Goal: Task Accomplishment & Management: Complete application form

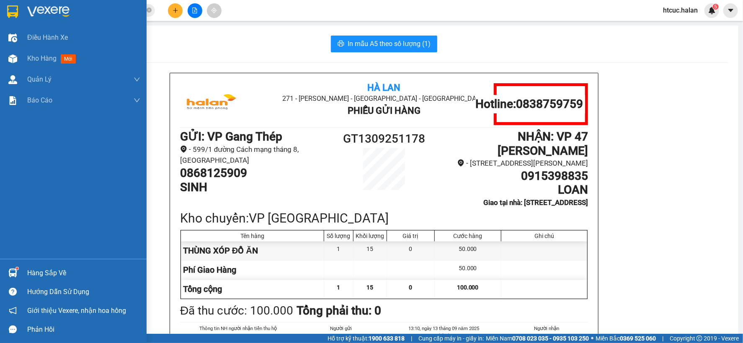
click at [32, 270] on div "Hàng sắp về" at bounding box center [83, 273] width 113 height 13
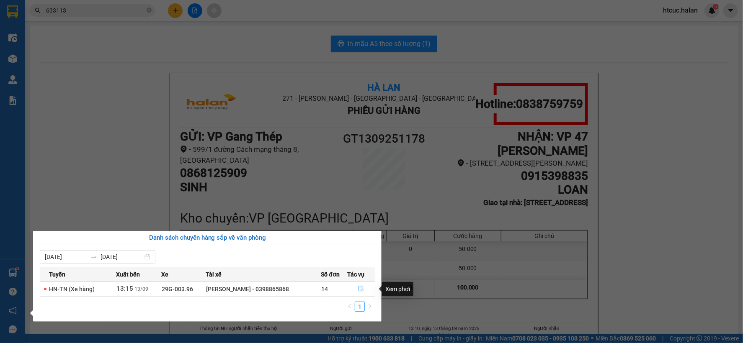
click at [358, 290] on icon "file-done" at bounding box center [361, 289] width 6 height 6
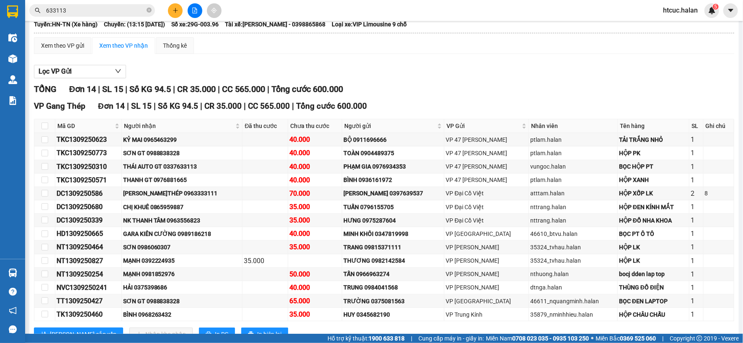
scroll to position [66, 0]
drag, startPoint x: 75, startPoint y: 5, endPoint x: 28, endPoint y: 24, distance: 51.5
click at [25, 18] on div "Kết quả tìm kiếm ( 26 ) Bộ lọc Mã ĐH Trạng thái Món hàng Thu hộ Tổng cước Chưa …" at bounding box center [81, 10] width 163 height 15
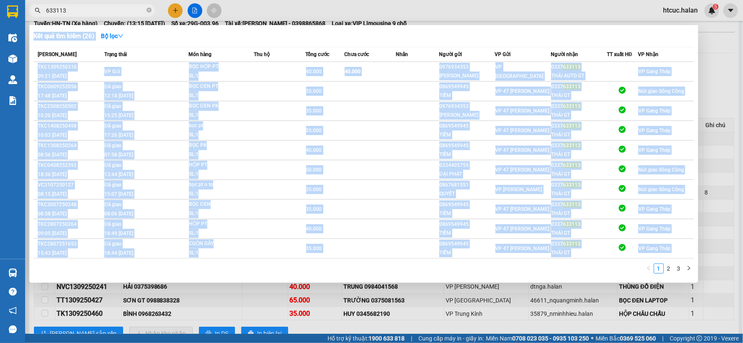
click at [542, 5] on div at bounding box center [371, 171] width 743 height 343
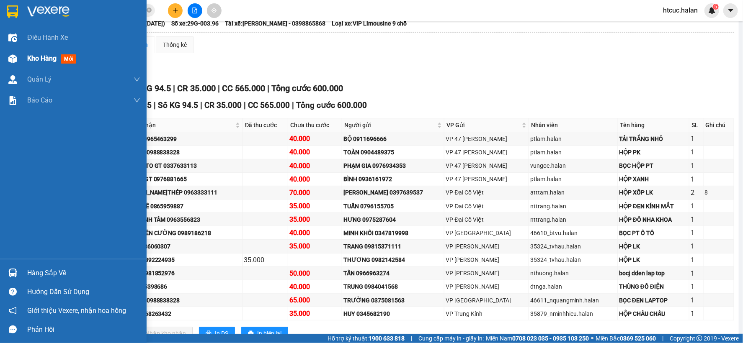
click at [15, 59] on img at bounding box center [12, 58] width 9 height 9
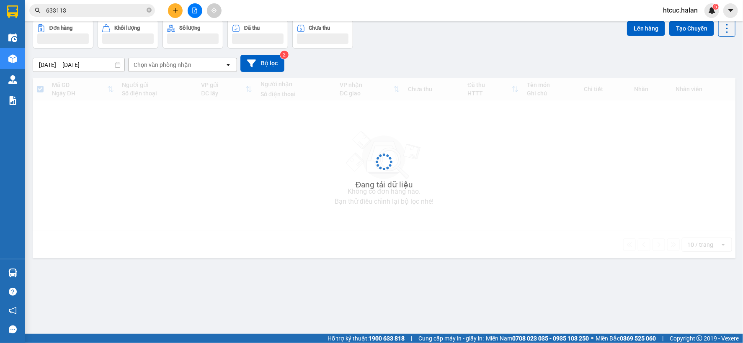
scroll to position [39, 0]
click at [150, 10] on icon "close-circle" at bounding box center [148, 10] width 5 height 5
click at [112, 14] on input "text" at bounding box center [95, 10] width 99 height 9
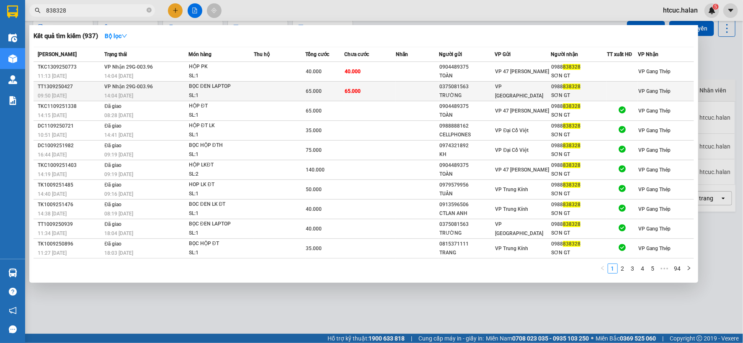
type input "838328"
click at [384, 91] on td "65.000" at bounding box center [369, 92] width 51 height 20
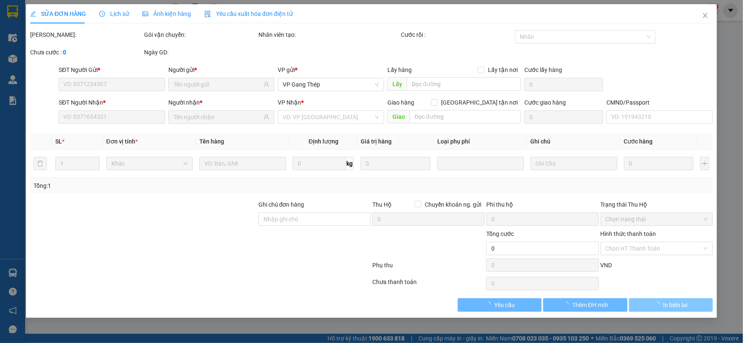
type input "0375081563"
type input "TRƯỜNG"
type input "0988838328"
type input "SƠN GT"
type input "65.000"
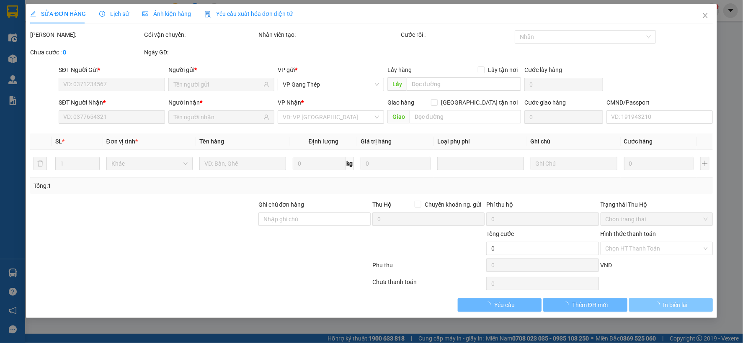
type input "65.000"
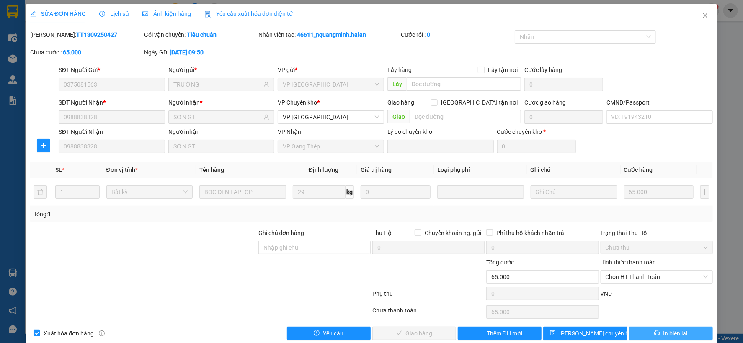
click at [664, 334] on span "In biên lai" at bounding box center [675, 333] width 24 height 9
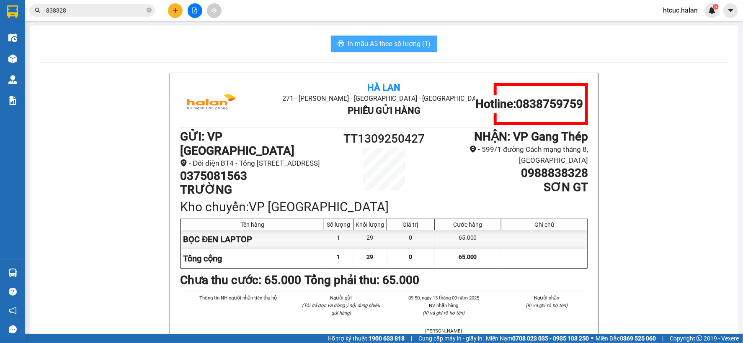
click at [373, 39] on span "In mẫu A5 theo số lượng (1)" at bounding box center [388, 44] width 83 height 10
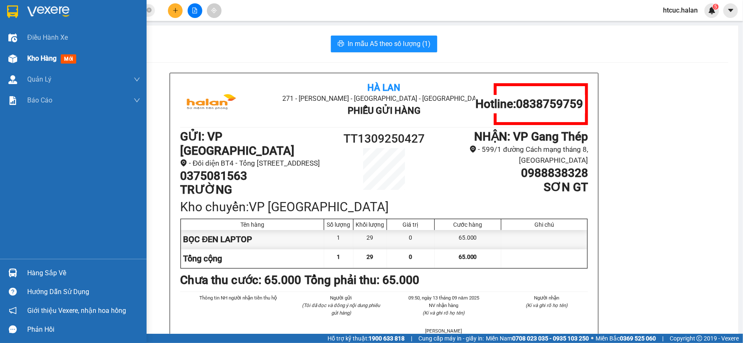
click at [18, 56] on div at bounding box center [12, 58] width 15 height 15
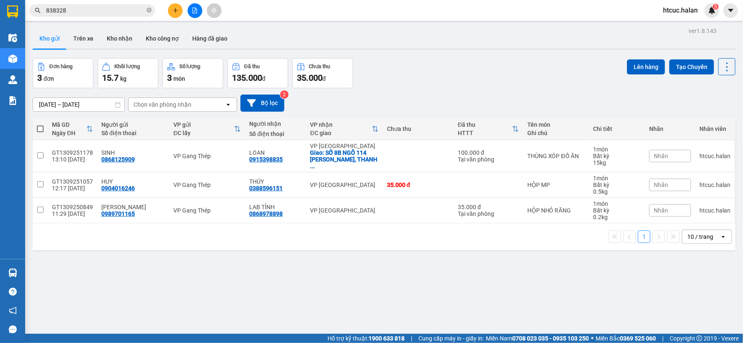
click at [43, 127] on span at bounding box center [40, 129] width 7 height 7
click at [40, 125] on input "checkbox" at bounding box center [40, 125] width 0 height 0
checkbox input "true"
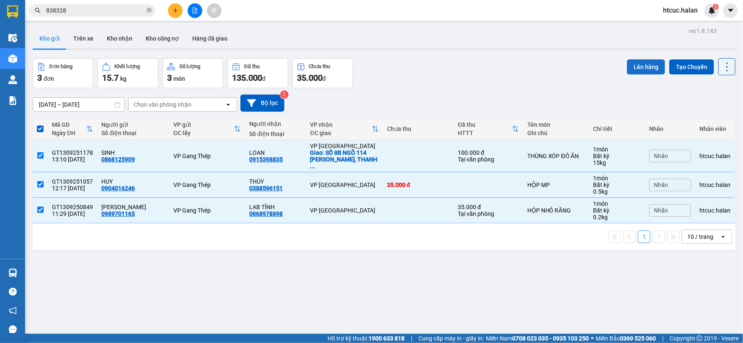
click at [637, 65] on button "Lên hàng" at bounding box center [646, 66] width 38 height 15
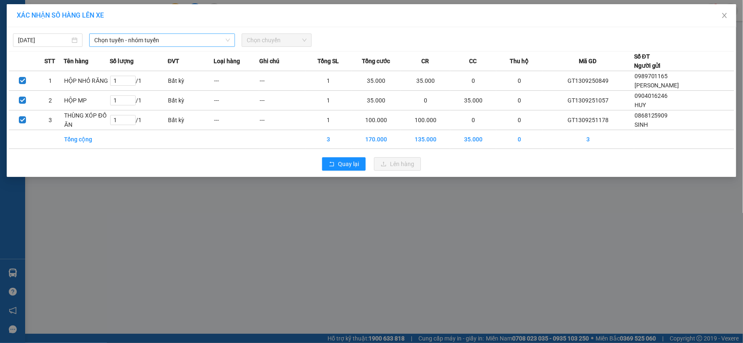
click at [204, 41] on span "Chọn tuyến - nhóm tuyến" at bounding box center [162, 40] width 136 height 13
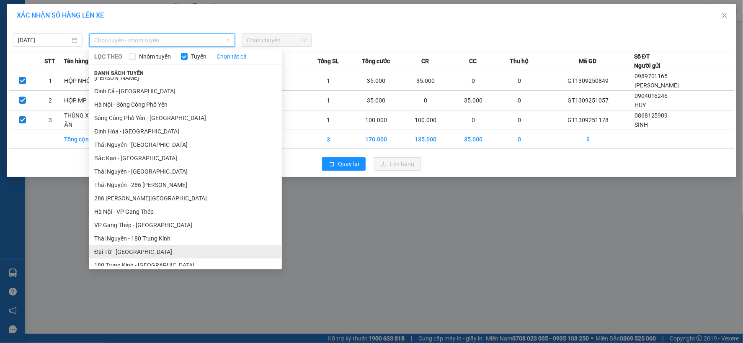
scroll to position [139, 0]
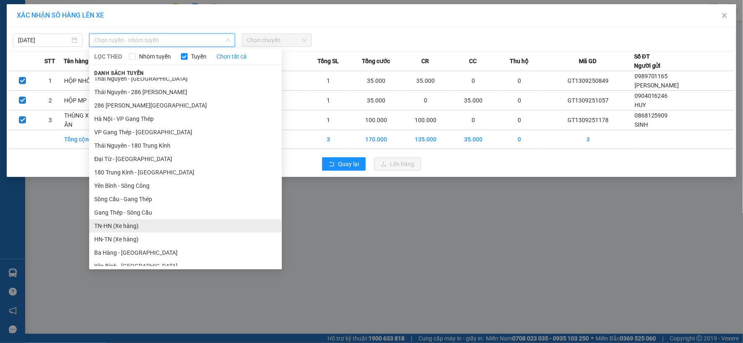
click at [132, 224] on li "TN-HN (Xe hàng)" at bounding box center [185, 225] width 193 height 13
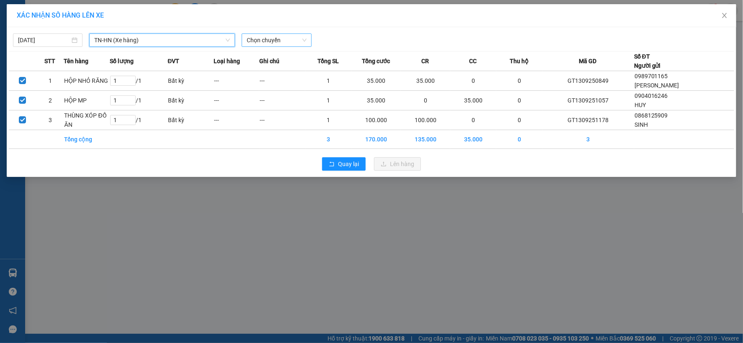
click at [301, 41] on span "Chọn chuyến" at bounding box center [276, 40] width 59 height 13
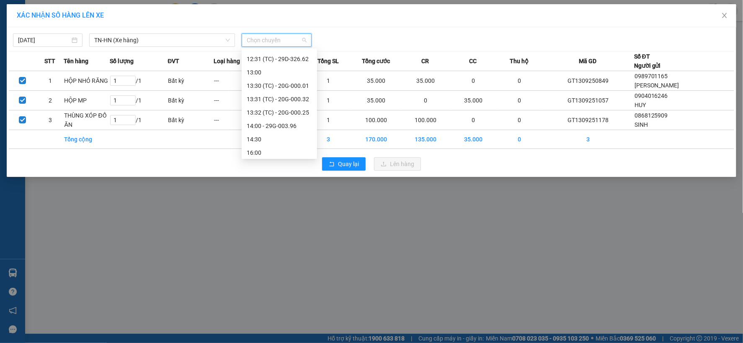
scroll to position [268, 0]
click at [273, 110] on div "14:00 - 29G-003.96" at bounding box center [279, 110] width 65 height 9
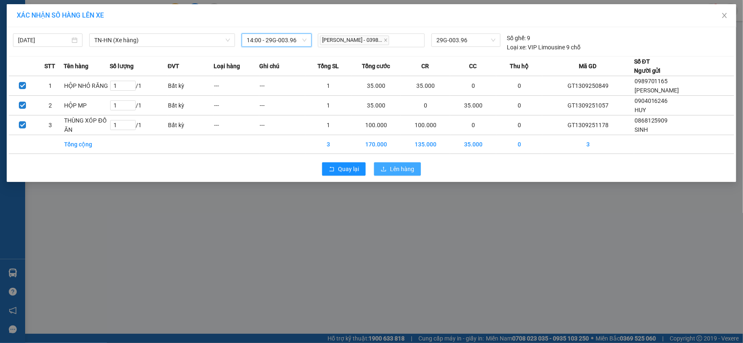
drag, startPoint x: 399, startPoint y: 167, endPoint x: 395, endPoint y: 168, distance: 4.4
click at [399, 167] on span "Lên hàng" at bounding box center [402, 168] width 24 height 9
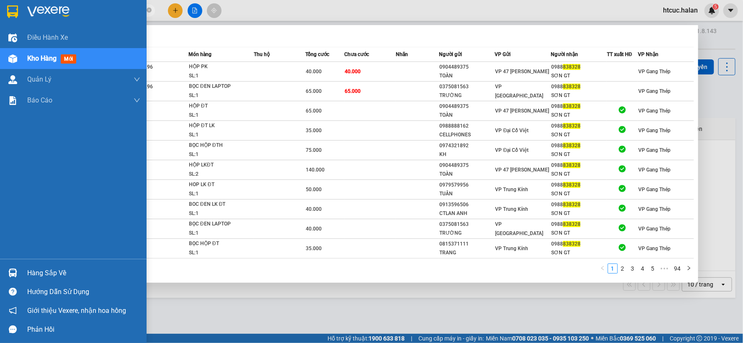
drag, startPoint x: 79, startPoint y: 8, endPoint x: 23, endPoint y: 24, distance: 58.2
click at [23, 24] on section "Kết quả tìm kiếm ( 937 ) Bộ lọc Mã ĐH Trạng thái Món hàng Thu hộ Tổng cước Chưa…" at bounding box center [371, 171] width 743 height 343
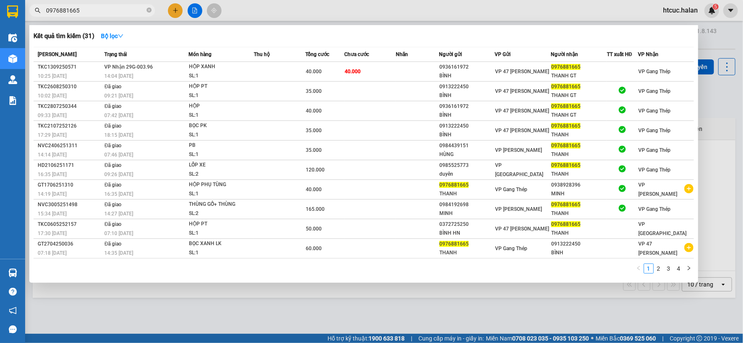
type input "0976881665"
click at [149, 10] on icon "close-circle" at bounding box center [148, 10] width 5 height 5
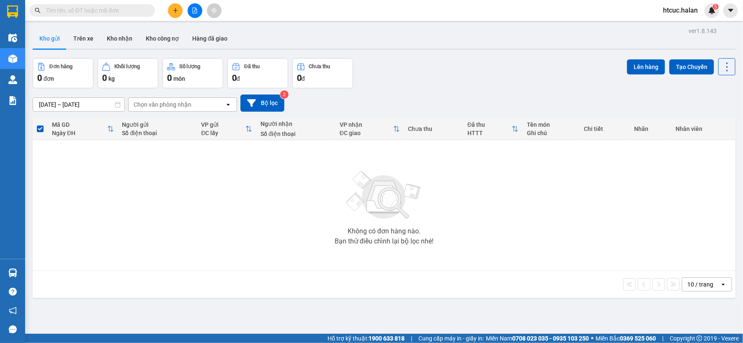
click at [138, 11] on input "text" at bounding box center [95, 10] width 99 height 9
click at [124, 39] on button "Kho nhận" at bounding box center [119, 38] width 39 height 20
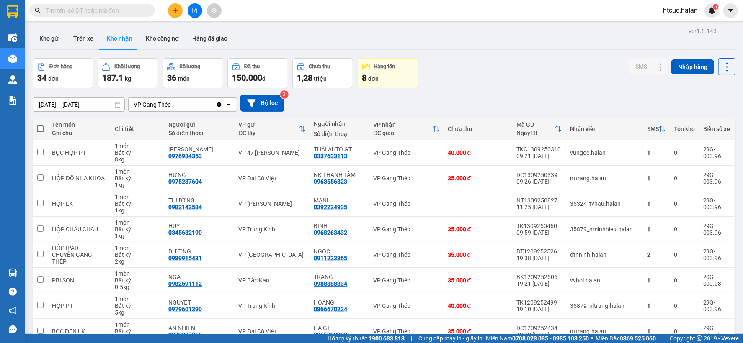
scroll to position [93, 0]
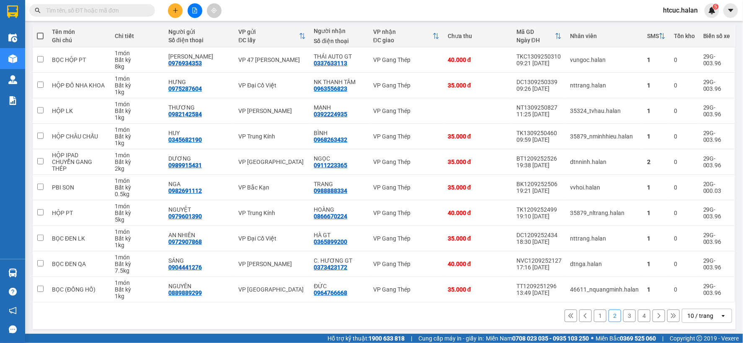
click at [594, 317] on button "1" at bounding box center [600, 316] width 13 height 13
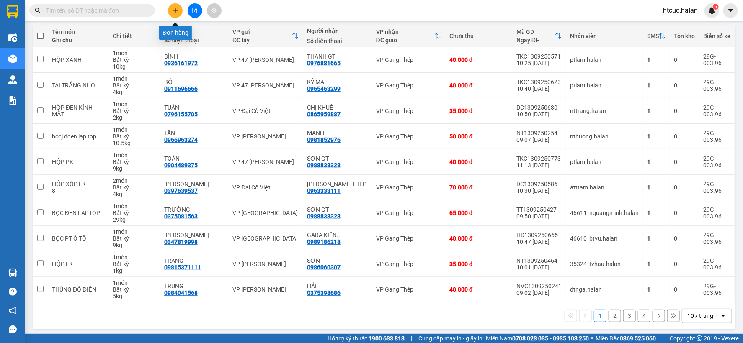
click at [177, 11] on icon "plus" at bounding box center [175, 11] width 6 height 6
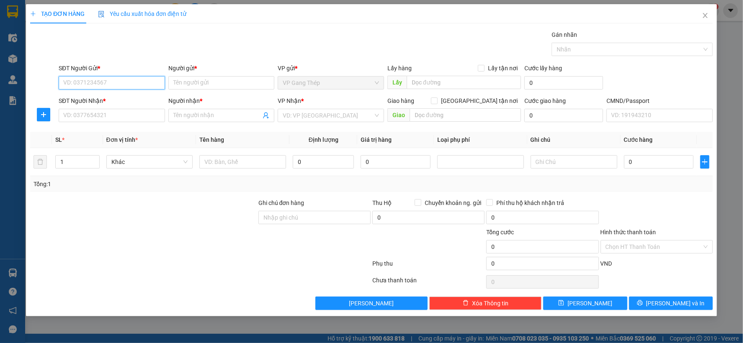
click at [135, 80] on input "SĐT Người Gửi *" at bounding box center [112, 82] width 106 height 13
type input "0374700160"
click at [111, 100] on div "0374700160 - LỊCH GT" at bounding box center [112, 99] width 96 height 9
type input "LỊCH GT"
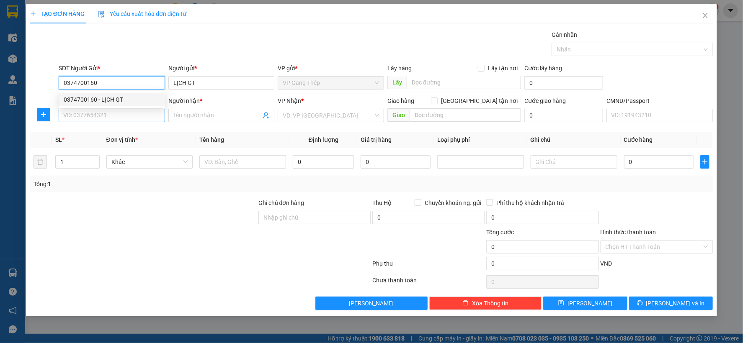
type input "0374700160"
click at [116, 119] on input "SĐT Người Nhận *" at bounding box center [112, 115] width 106 height 13
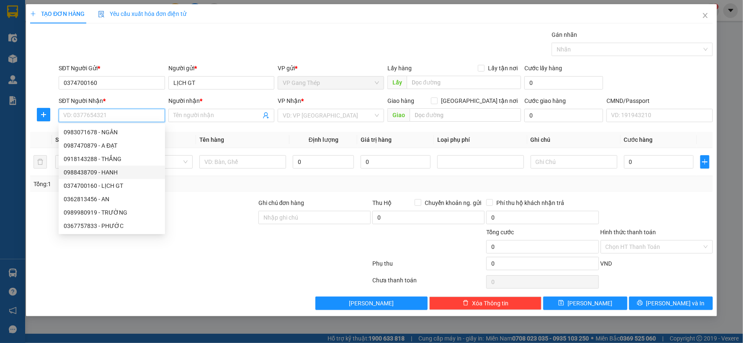
click at [105, 173] on div "0988438709 - HANH" at bounding box center [112, 172] width 96 height 9
type input "0988438709"
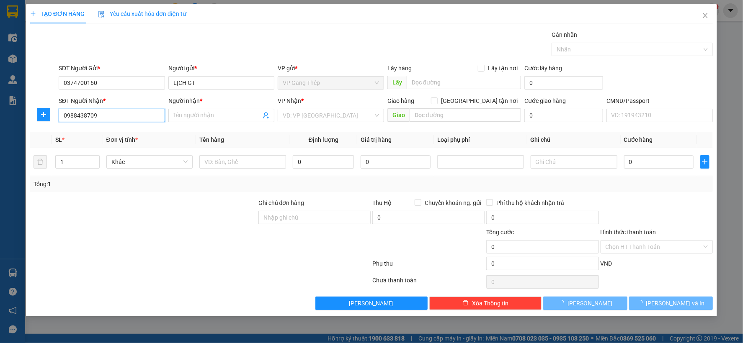
type input "HANH"
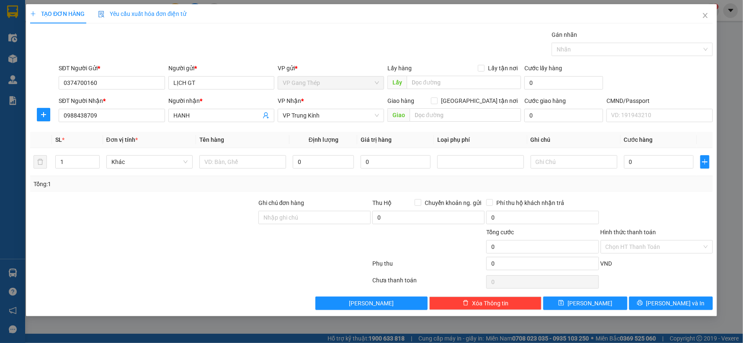
drag, startPoint x: 40, startPoint y: 107, endPoint x: 331, endPoint y: 102, distance: 291.4
click at [46, 105] on div at bounding box center [43, 106] width 27 height 3
click at [352, 118] on span "VP Trung Kính" at bounding box center [331, 115] width 96 height 13
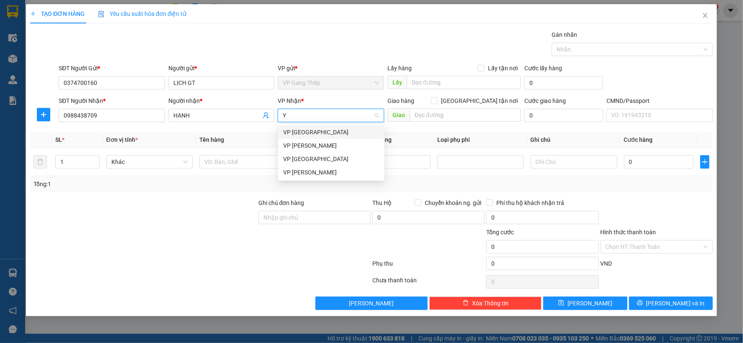
type input "YÊ"
drag, startPoint x: 293, startPoint y: 133, endPoint x: 170, endPoint y: 149, distance: 123.8
click at [292, 133] on div "VP [GEOGRAPHIC_DATA]" at bounding box center [331, 132] width 96 height 9
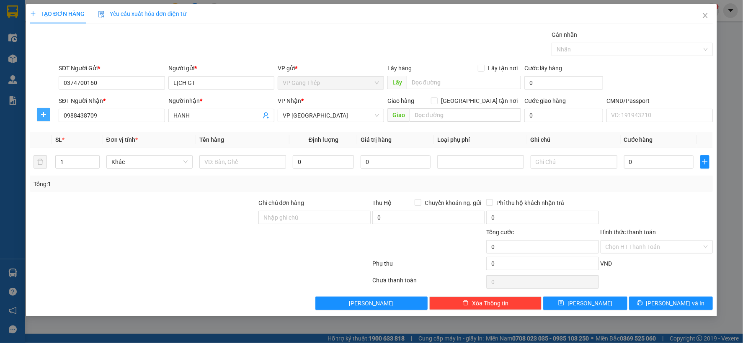
click at [46, 115] on icon "plus" at bounding box center [43, 114] width 5 height 0
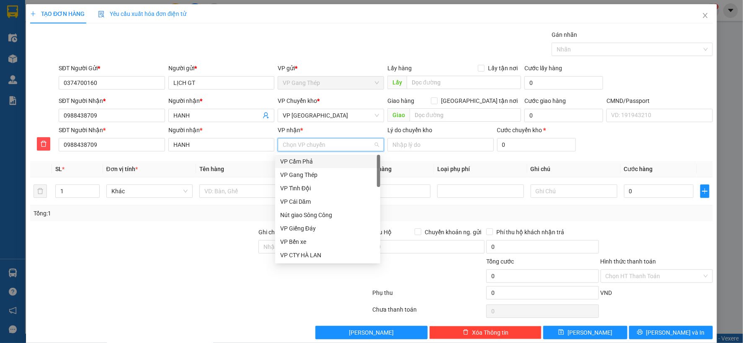
click at [333, 143] on input "VP nhận *" at bounding box center [328, 145] width 90 height 13
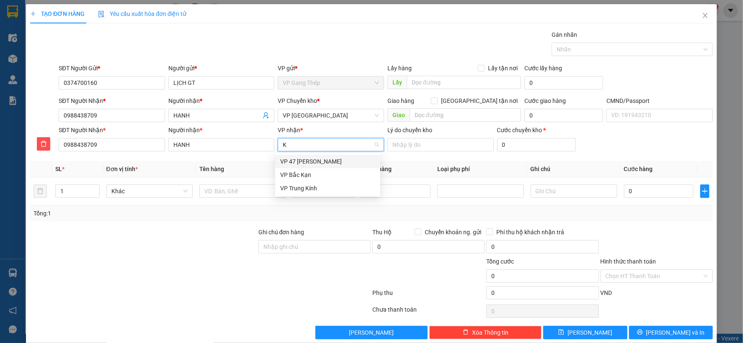
type input "KI"
click at [315, 161] on div "VP Trung Kính" at bounding box center [327, 161] width 95 height 9
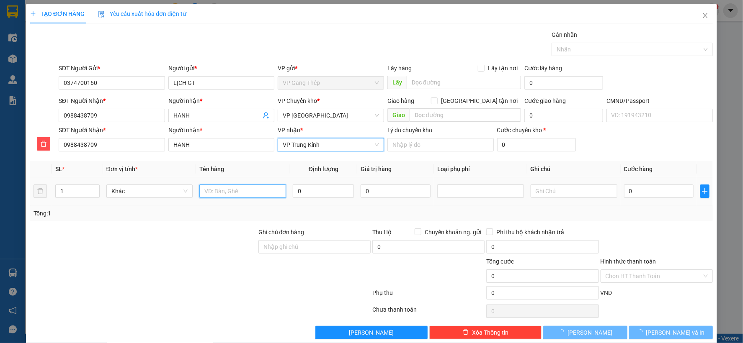
drag, startPoint x: 241, startPoint y: 195, endPoint x: 248, endPoint y: 195, distance: 7.1
click at [247, 195] on input "text" at bounding box center [242, 191] width 87 height 13
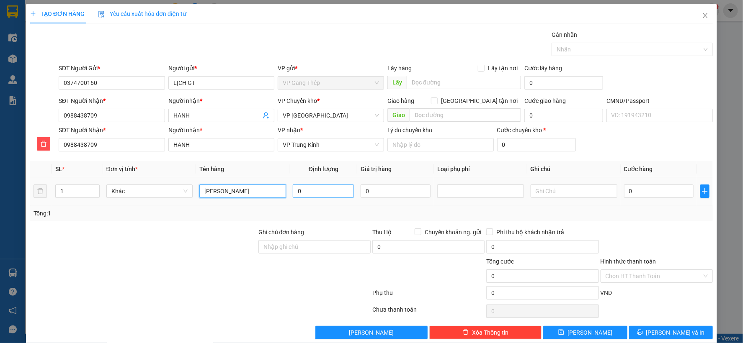
type input "[PERSON_NAME]"
drag, startPoint x: 306, startPoint y: 187, endPoint x: 312, endPoint y: 183, distance: 7.0
click at [304, 188] on input "0" at bounding box center [323, 191] width 61 height 13
type input "12"
click at [639, 181] on td "0" at bounding box center [658, 191] width 76 height 28
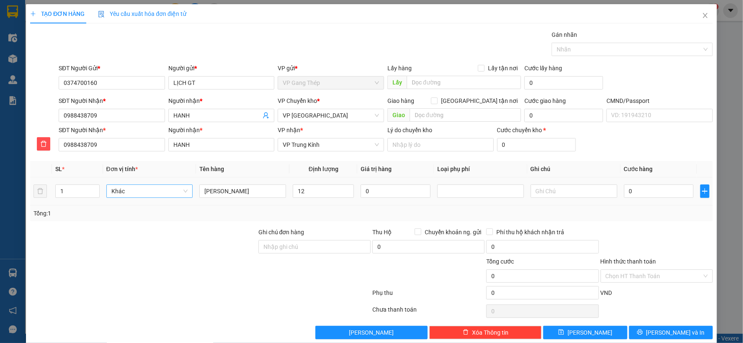
click at [179, 191] on span "Khác" at bounding box center [149, 191] width 77 height 13
click at [136, 204] on div "Bất kỳ" at bounding box center [149, 207] width 76 height 9
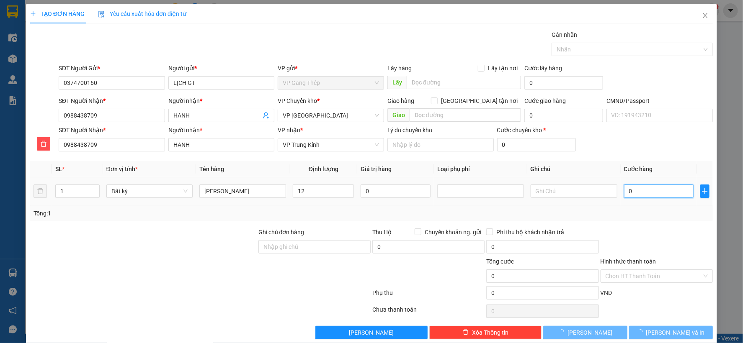
click at [659, 188] on input "0" at bounding box center [658, 191] width 69 height 13
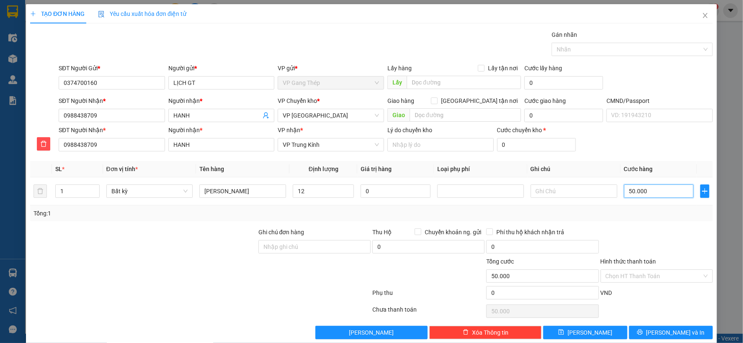
type input "50.000"
click at [671, 275] on input "Hình thức thanh toán" at bounding box center [653, 276] width 96 height 13
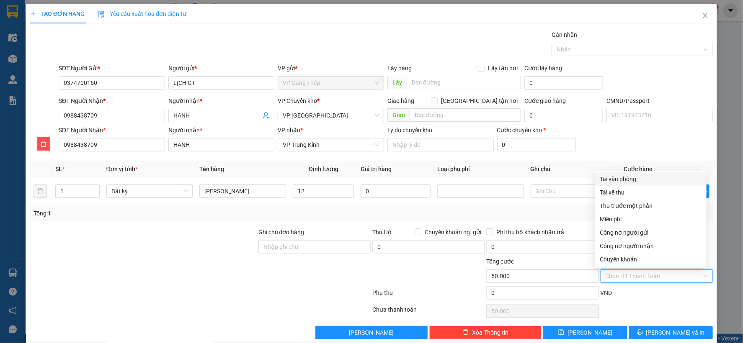
click at [626, 177] on div "Tại văn phòng" at bounding box center [650, 179] width 101 height 9
type input "0"
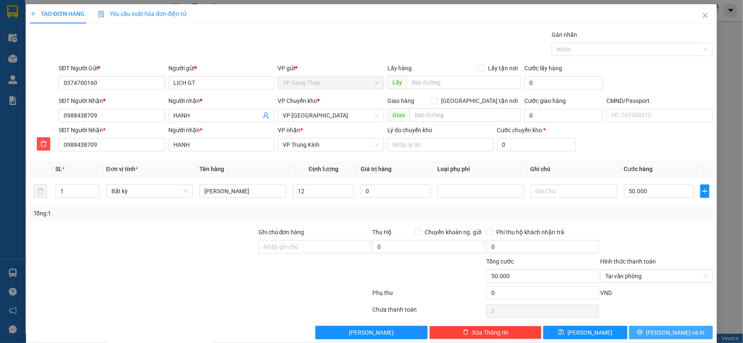
click at [654, 331] on button "[PERSON_NAME] và In" at bounding box center [671, 332] width 84 height 13
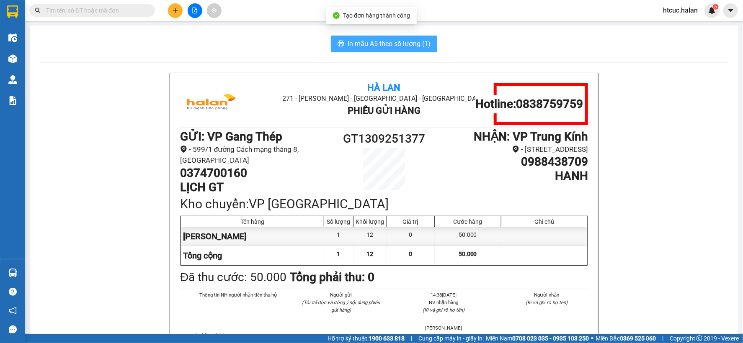
click at [338, 43] on icon "printer" at bounding box center [341, 44] width 6 height 6
